Goal: Task Accomplishment & Management: Manage account settings

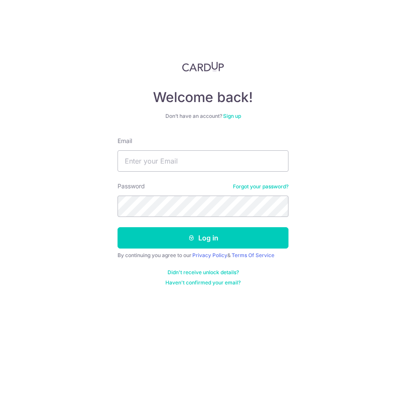
click at [195, 148] on div "Email" at bounding box center [202, 154] width 171 height 35
click at [195, 156] on input "Email" at bounding box center [202, 160] width 171 height 21
type input "[PERSON_NAME][EMAIL_ADDRESS][DOMAIN_NAME]"
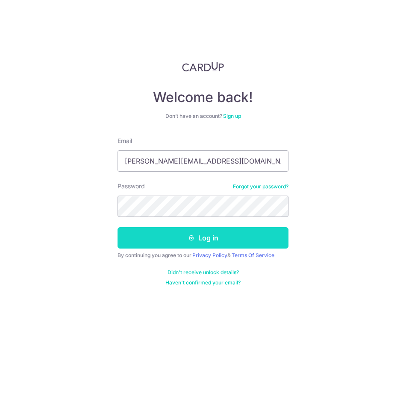
click at [198, 233] on button "Log in" at bounding box center [202, 237] width 171 height 21
